Goal: Information Seeking & Learning: Check status

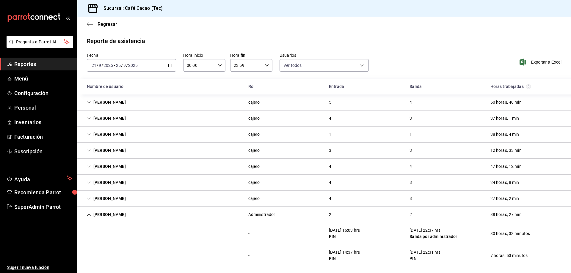
click at [28, 63] on span "Reportes" at bounding box center [43, 64] width 58 height 8
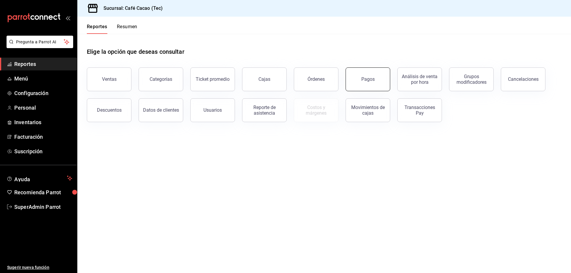
click at [386, 83] on button "Pagos" at bounding box center [367, 79] width 45 height 24
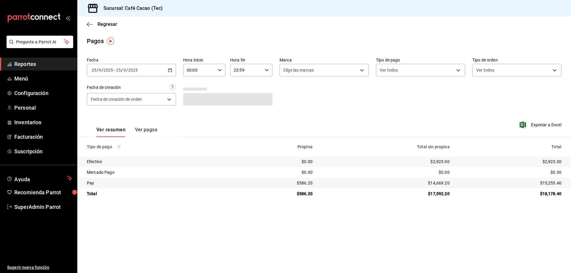
click at [172, 71] on div "[DATE] [DATE] - [DATE] [DATE]" at bounding box center [131, 70] width 89 height 12
click at [128, 151] on li "Rango de fechas" at bounding box center [115, 154] width 56 height 13
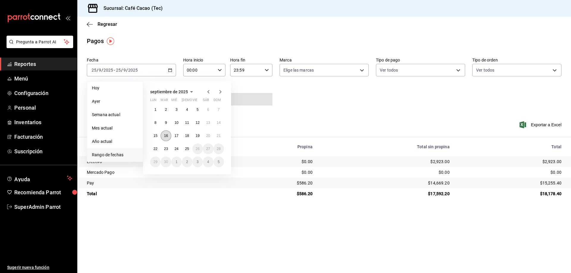
click at [169, 137] on button "16" at bounding box center [166, 135] width 10 height 11
click at [185, 151] on button "25" at bounding box center [187, 149] width 10 height 11
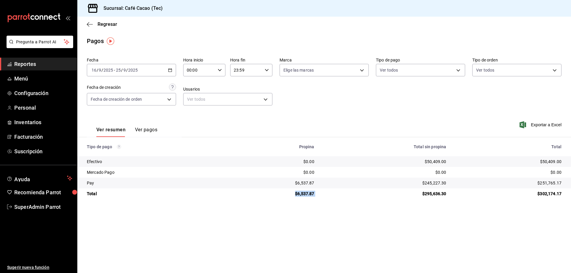
drag, startPoint x: 295, startPoint y: 194, endPoint x: 328, endPoint y: 193, distance: 33.6
click at [328, 193] on tr "Total $6,537.87 $295,636.30 $302,174.17" at bounding box center [323, 193] width 493 height 11
